Goal: Obtain resource: Download file/media

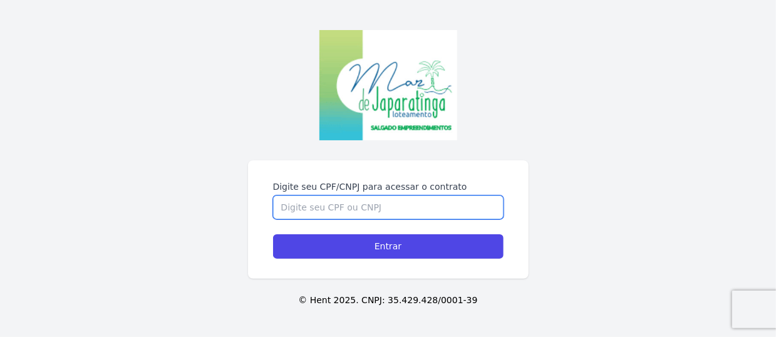
click at [378, 195] on input "Digite seu CPF/CNPJ para acessar o contrato" at bounding box center [388, 207] width 230 height 24
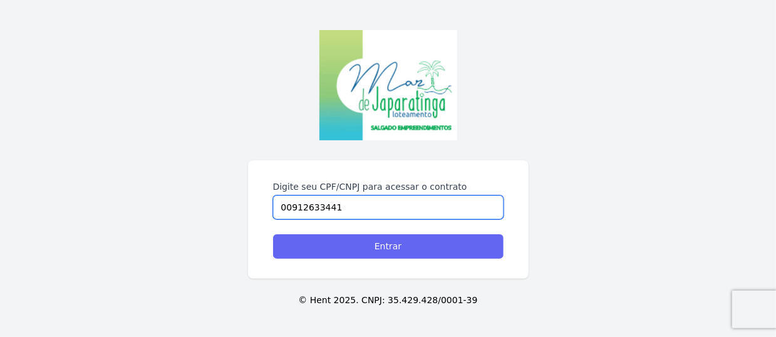
type input "00912633441"
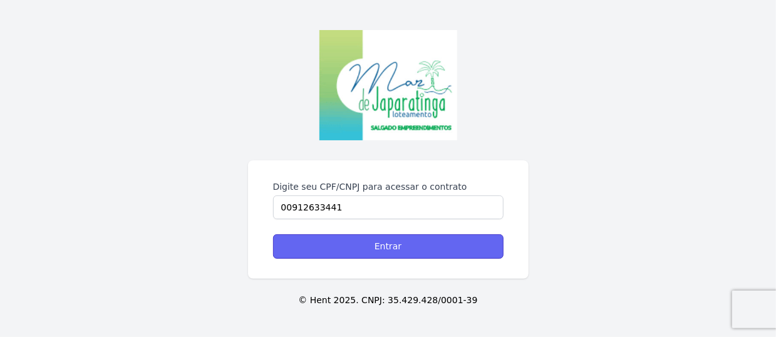
click at [396, 249] on input "Entrar" at bounding box center [388, 246] width 230 height 24
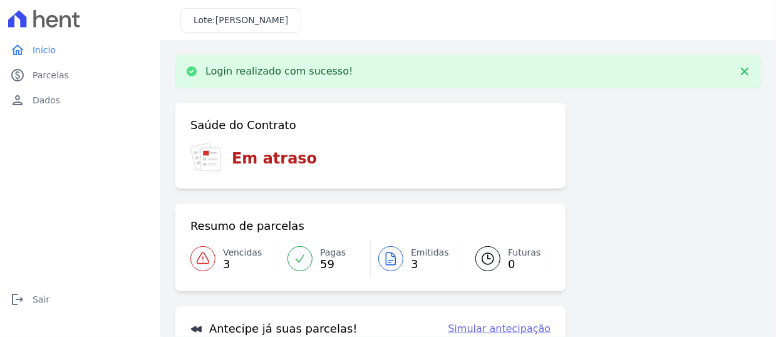
click at [225, 259] on span "3" at bounding box center [242, 264] width 39 height 10
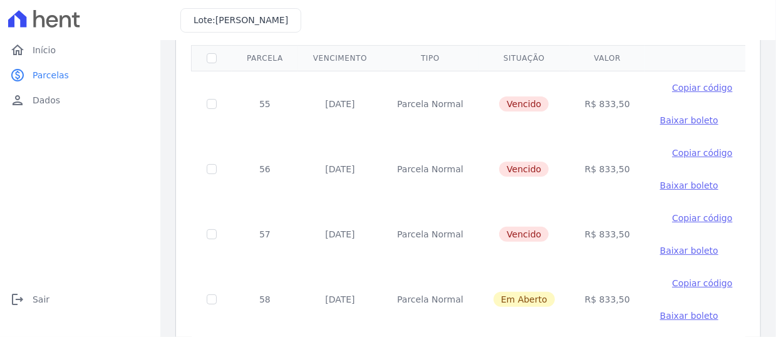
scroll to position [96, 0]
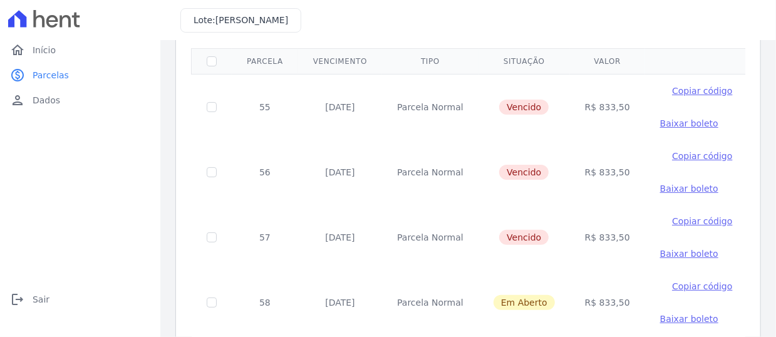
click at [660, 120] on span "Baixar boleto" at bounding box center [689, 123] width 58 height 10
click at [660, 188] on span "Baixar boleto" at bounding box center [689, 188] width 58 height 10
click at [660, 253] on span "Baixar boleto" at bounding box center [689, 254] width 58 height 10
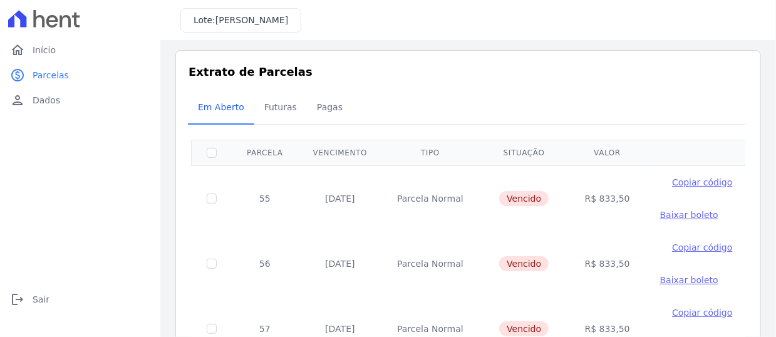
scroll to position [0, 0]
